Goal: Task Accomplishment & Management: Complete application form

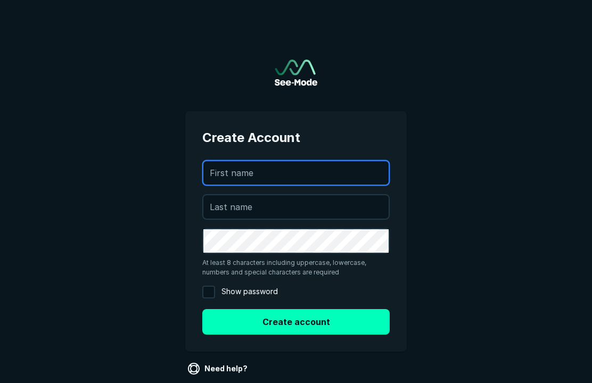
click at [319, 183] on input "text" at bounding box center [295, 172] width 185 height 23
type input "[PERSON_NAME]"
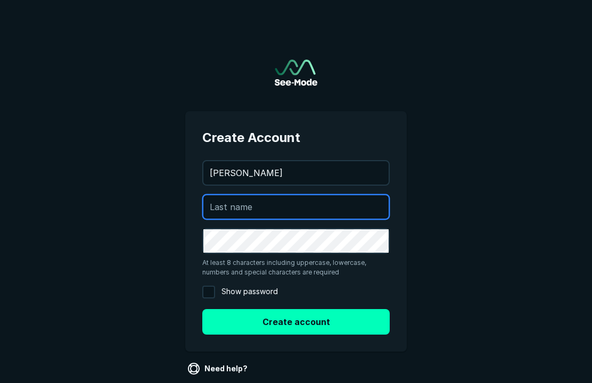
type input "Carwin"
click at [290, 332] on button "Create account" at bounding box center [295, 322] width 187 height 26
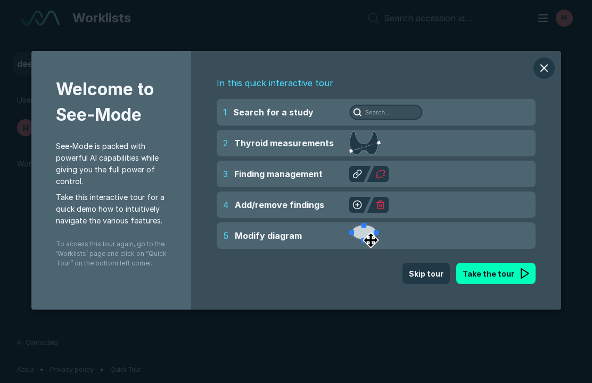
scroll to position [2903, 3064]
click at [530, 279] on button "Take the tour" at bounding box center [495, 273] width 79 height 21
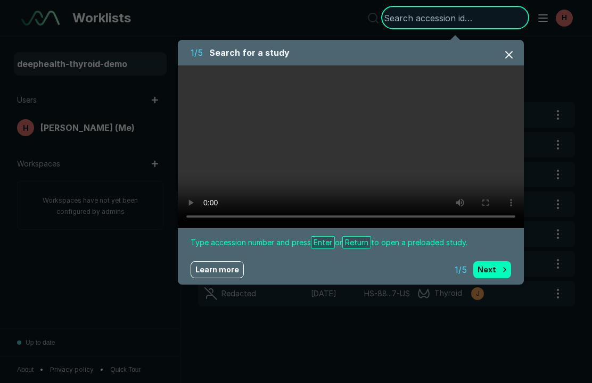
click at [493, 277] on button "Next" at bounding box center [492, 269] width 38 height 17
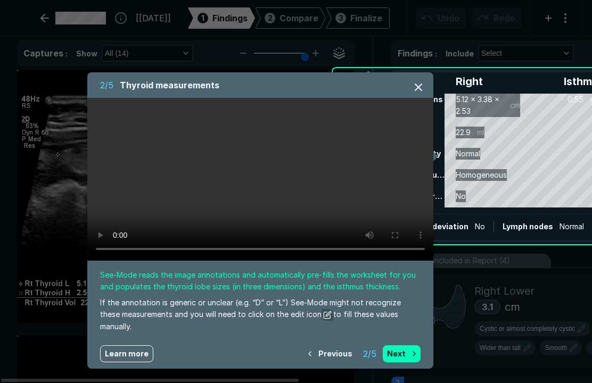
scroll to position [3073, 4032]
